Goal: Information Seeking & Learning: Learn about a topic

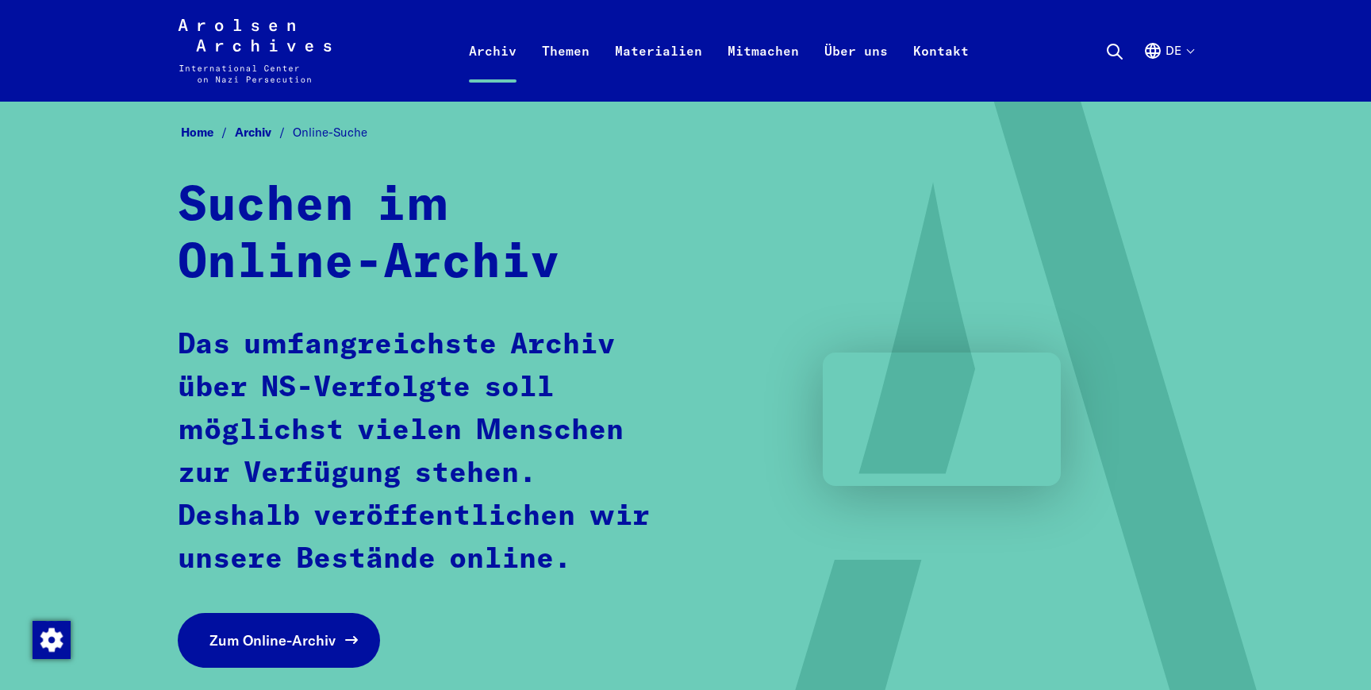
click at [272, 654] on link "Zum Online-Archiv" at bounding box center [279, 640] width 202 height 55
click at [1172, 54] on button "de" at bounding box center [1168, 69] width 50 height 57
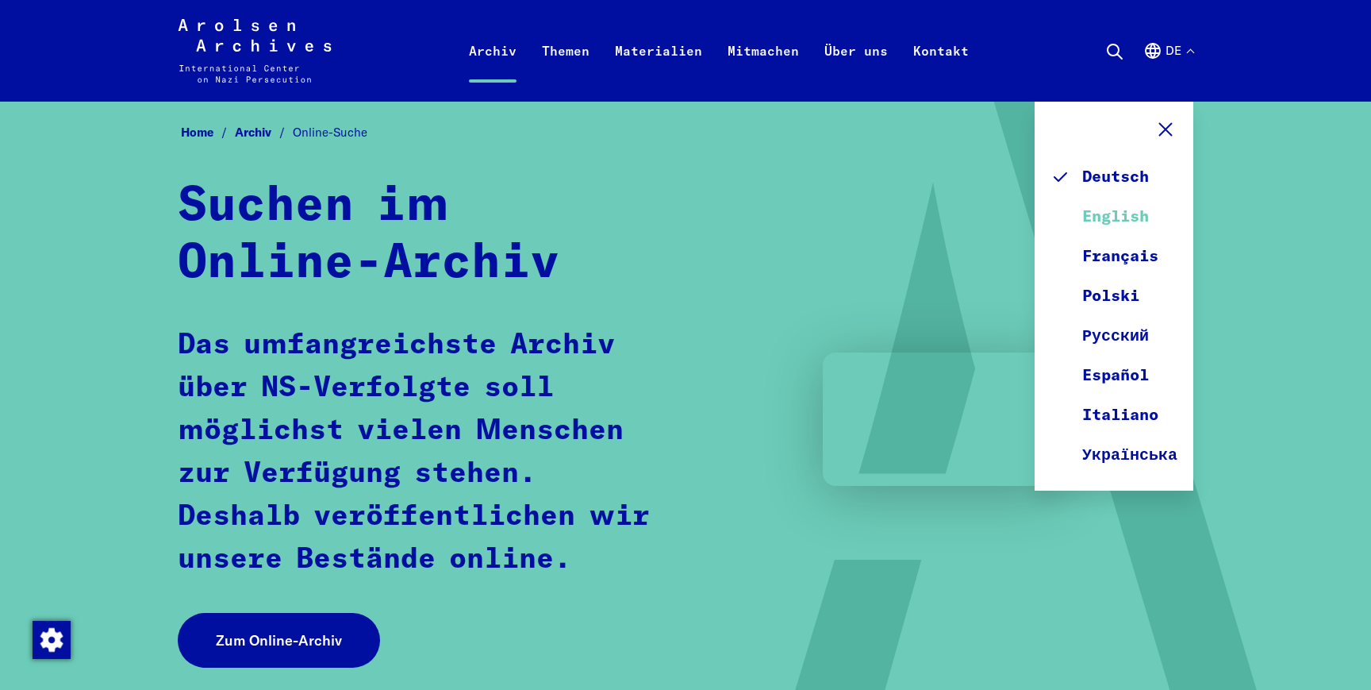
click at [1129, 221] on link "English" at bounding box center [1114, 217] width 127 height 40
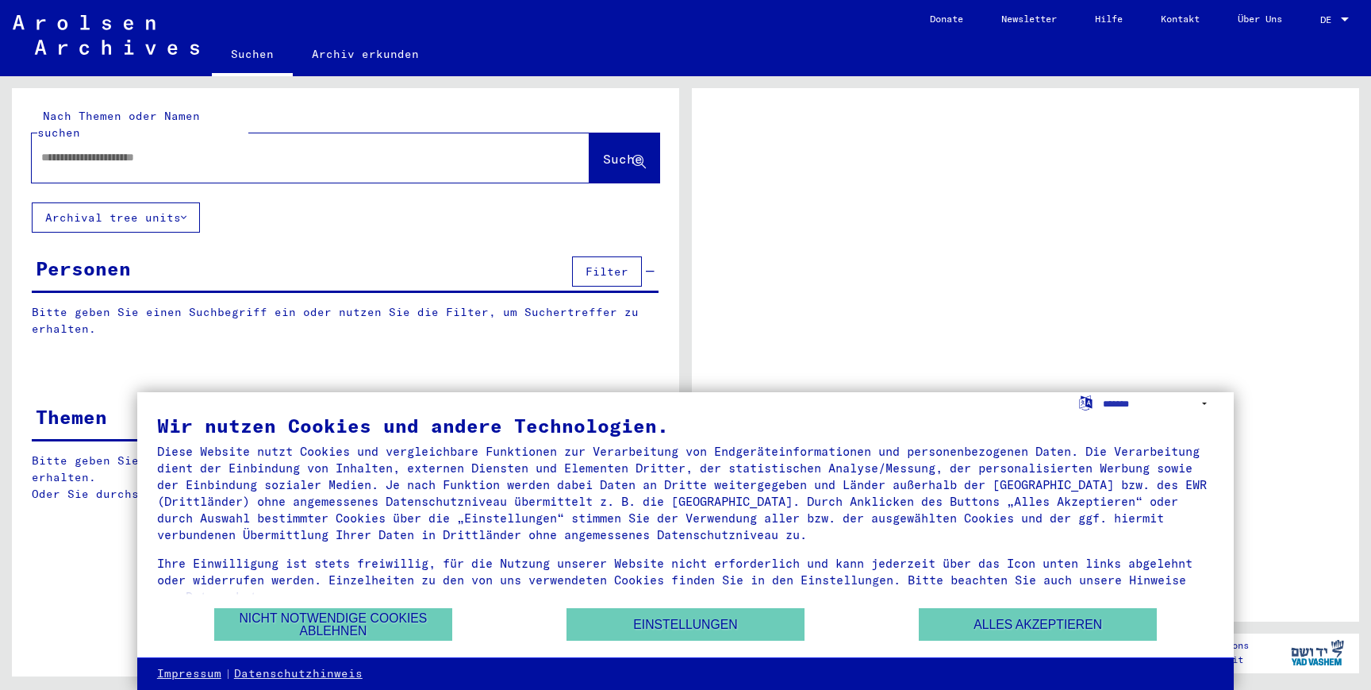
click at [1335, 24] on span "DE" at bounding box center [1328, 19] width 17 height 11
click at [1343, 20] on div at bounding box center [1345, 19] width 8 height 4
click at [1324, 26] on div "DE DE" at bounding box center [1336, 15] width 32 height 27
click at [1333, 17] on span "DE" at bounding box center [1328, 19] width 17 height 11
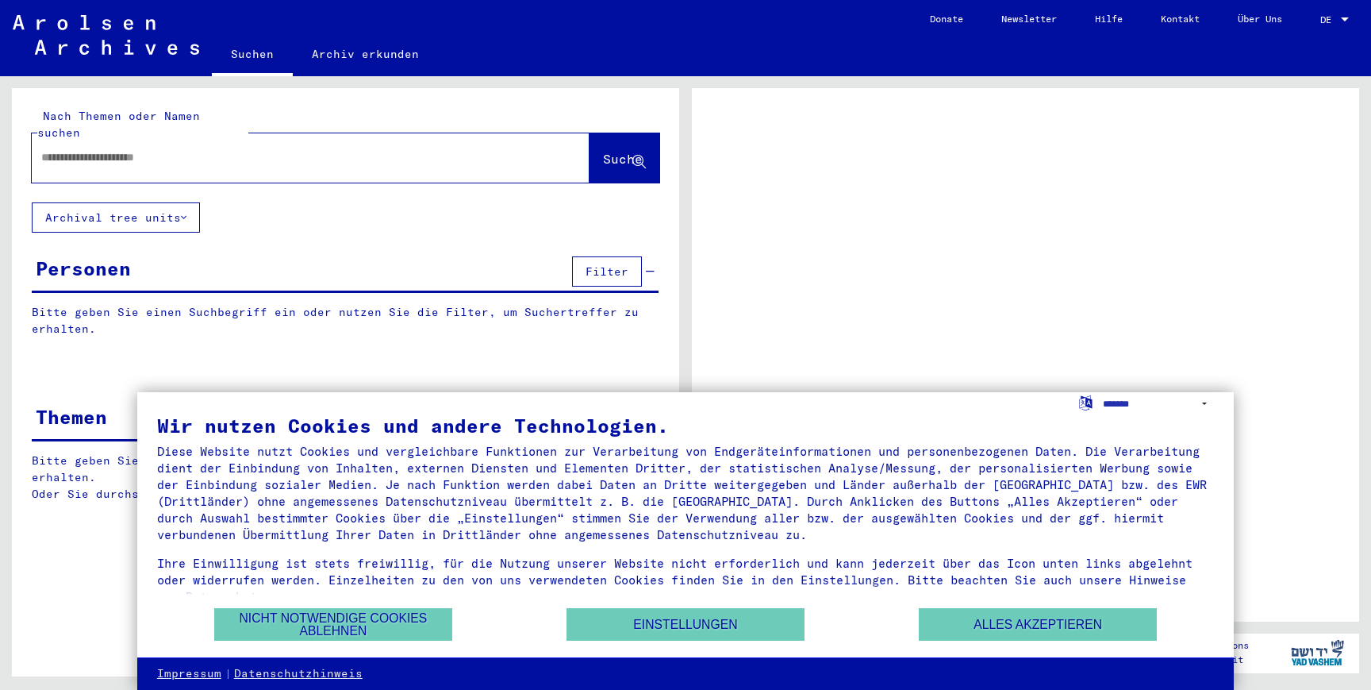
click at [1333, 17] on span "DE" at bounding box center [1328, 19] width 17 height 11
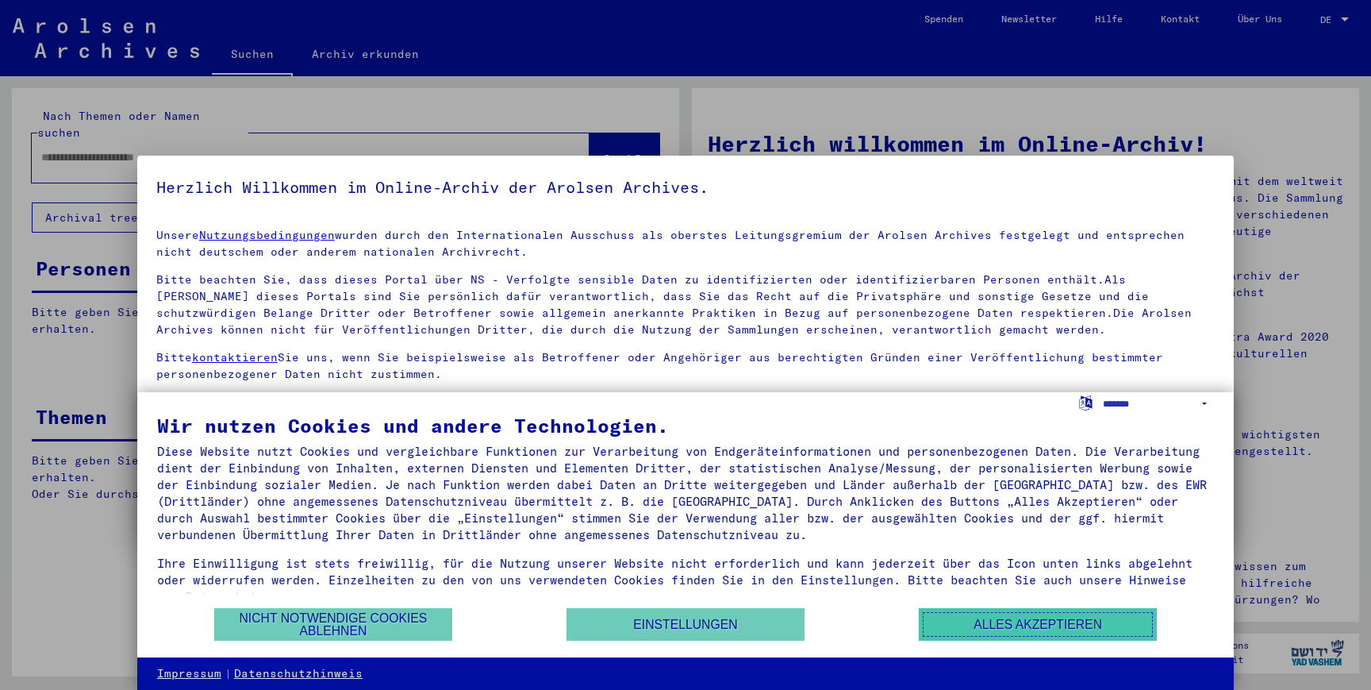
click at [983, 631] on button "Alles akzeptieren" at bounding box center [1038, 624] width 238 height 33
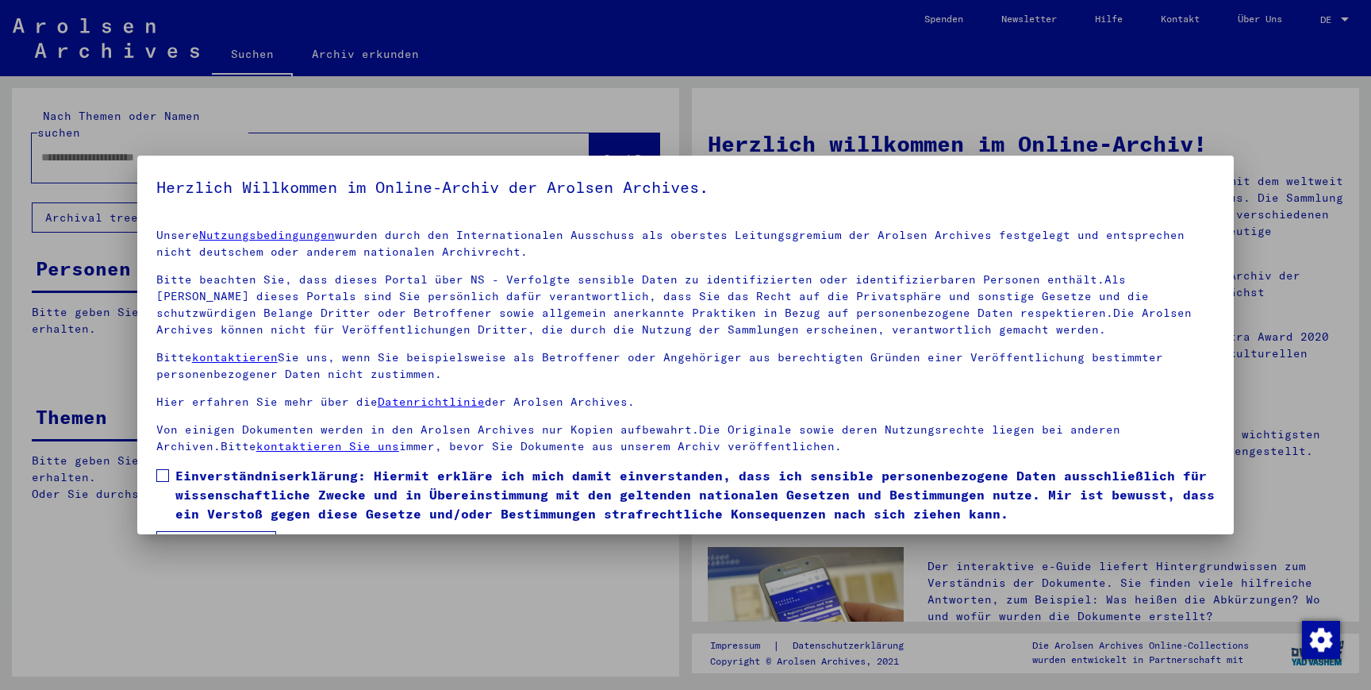
click at [1216, 121] on div at bounding box center [685, 345] width 1371 height 690
click at [1324, 27] on div at bounding box center [685, 345] width 1371 height 690
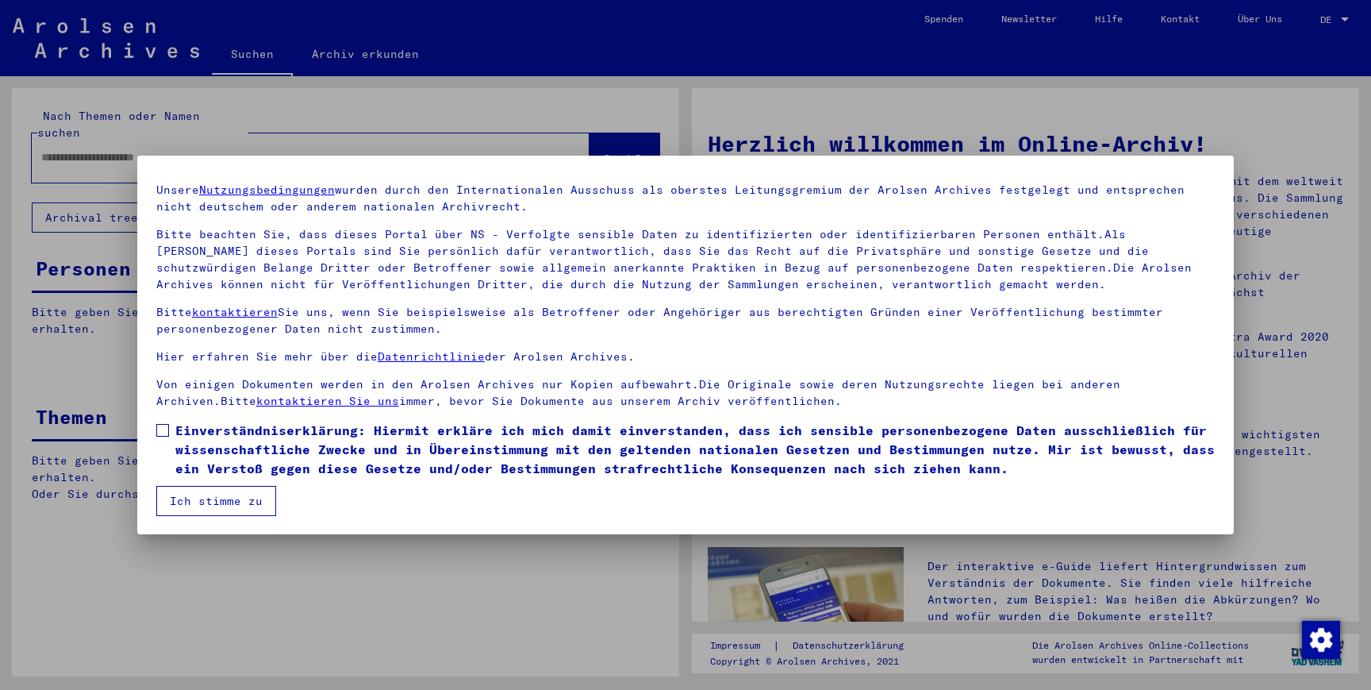
click at [165, 433] on span at bounding box center [162, 430] width 13 height 13
